Goal: Information Seeking & Learning: Learn about a topic

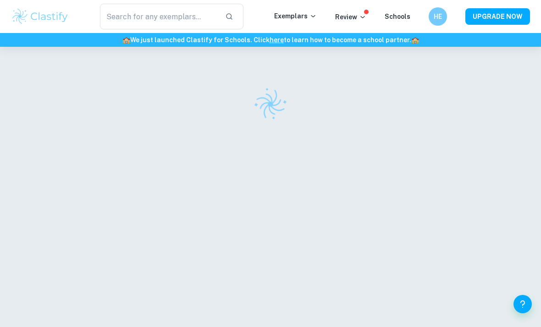
scroll to position [192, 49]
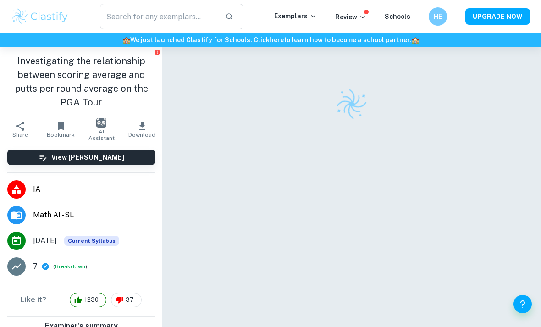
checkbox input "true"
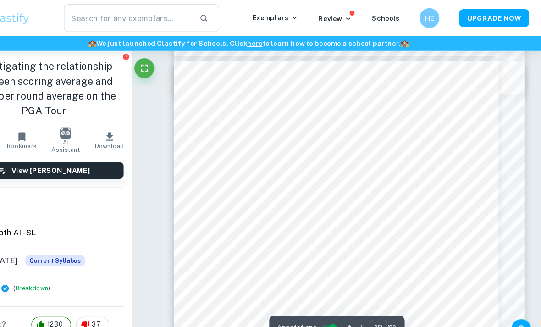
scroll to position [4868, 0]
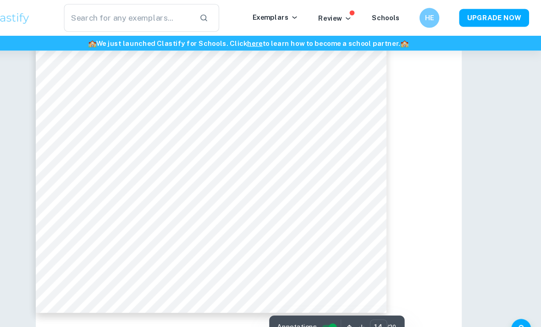
type input "4"
